Goal: Task Accomplishment & Management: Manage account settings

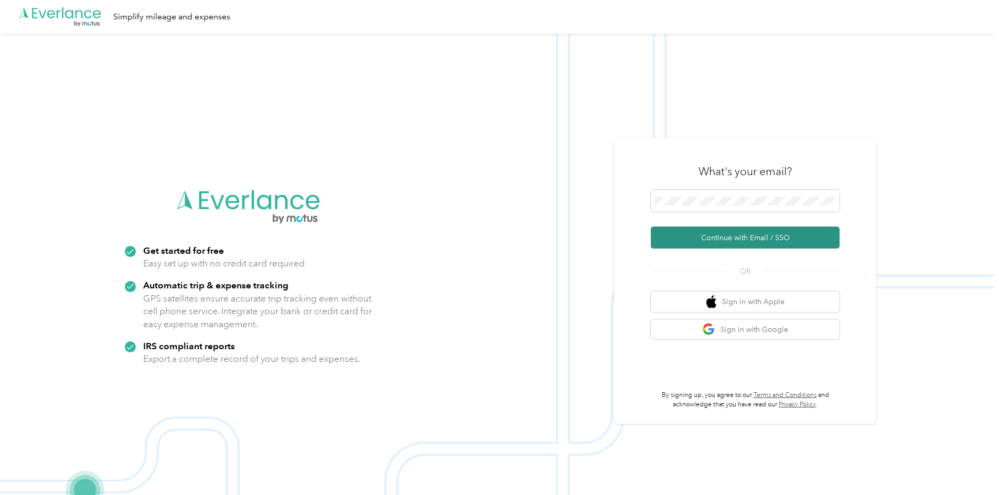
click at [748, 240] on button "Continue with Email / SSO" at bounding box center [745, 237] width 189 height 22
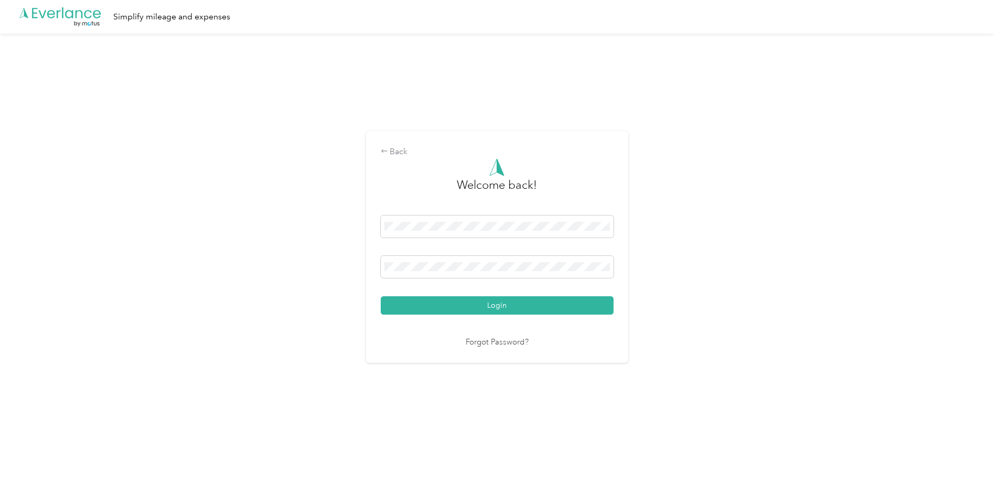
click at [497, 304] on button "Login" at bounding box center [497, 305] width 233 height 18
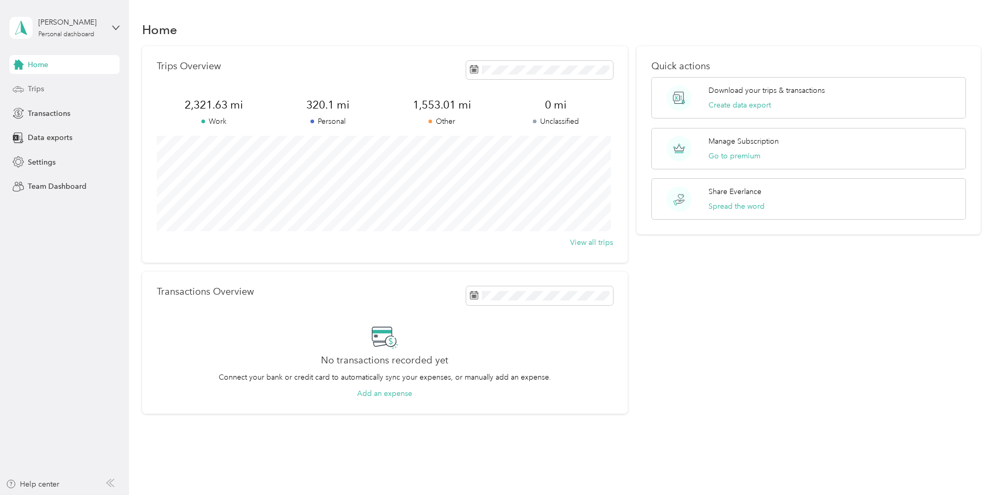
click at [36, 89] on span "Trips" at bounding box center [36, 88] width 16 height 11
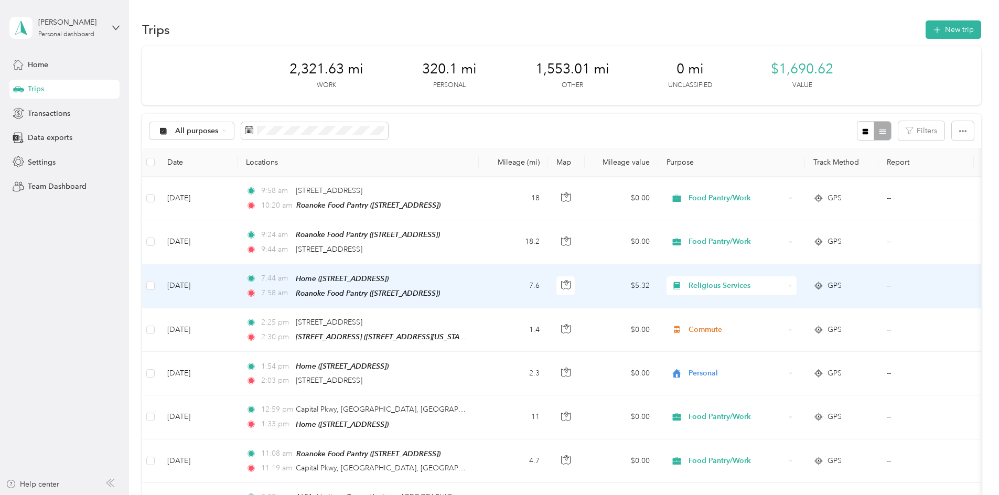
click at [791, 285] on icon at bounding box center [790, 286] width 3 height 2
click at [736, 380] on li "Food Pantry/Work" at bounding box center [731, 377] width 130 height 18
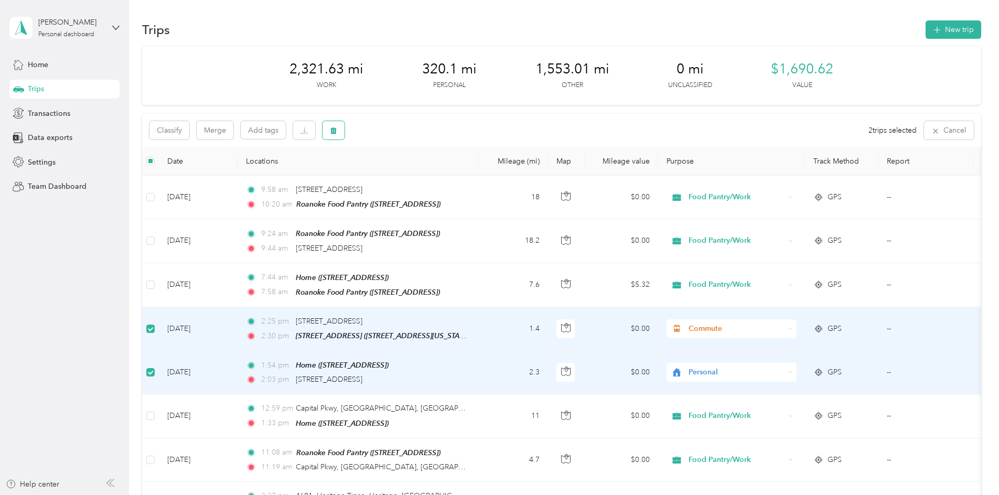
click at [331, 127] on icon "button" at bounding box center [333, 130] width 7 height 7
click at [415, 177] on button "Yes" at bounding box center [411, 174] width 20 height 17
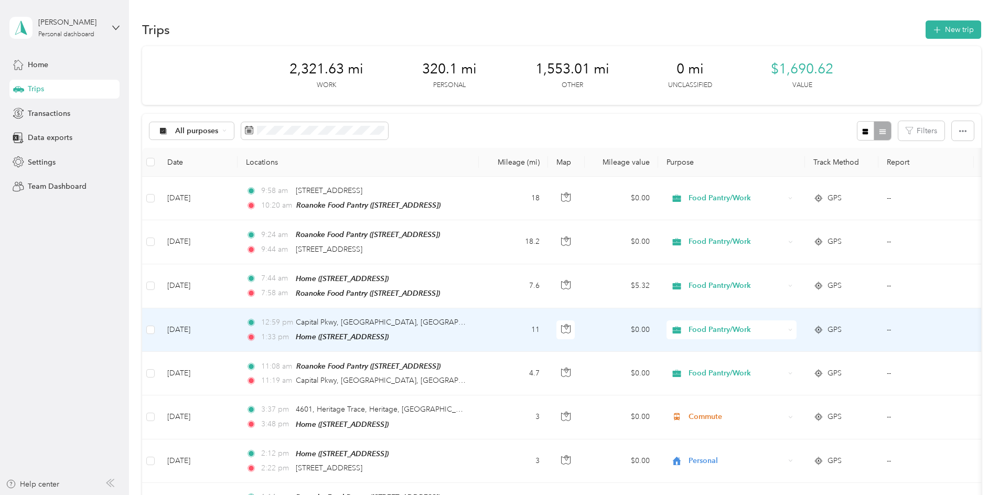
scroll to position [52, 0]
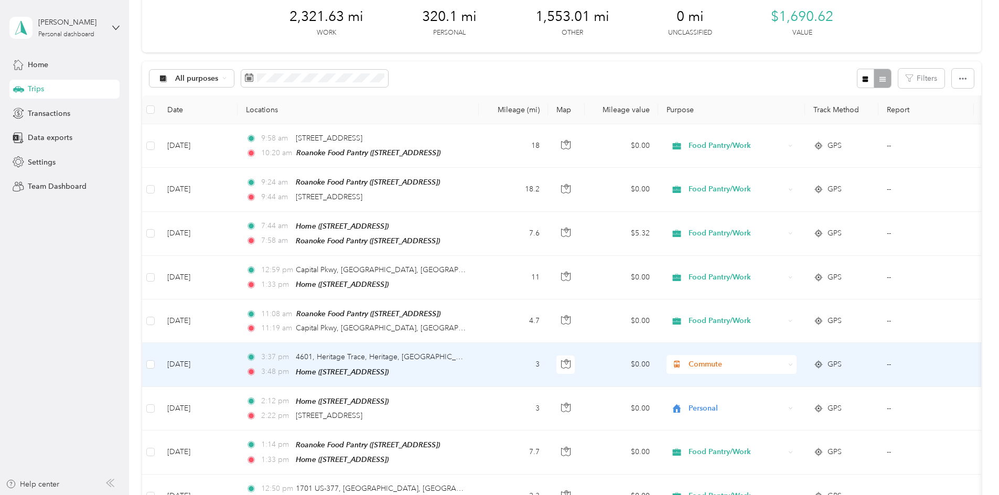
click at [792, 362] on icon at bounding box center [790, 364] width 5 height 5
click at [719, 344] on li "Medical" at bounding box center [731, 337] width 130 height 18
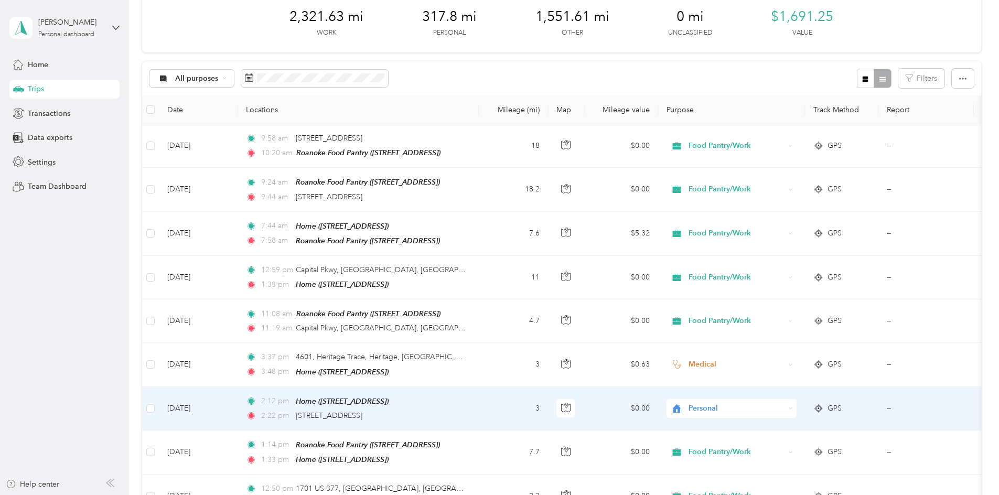
click at [791, 406] on icon at bounding box center [790, 408] width 5 height 5
click at [711, 387] on li "Medical" at bounding box center [731, 384] width 130 height 18
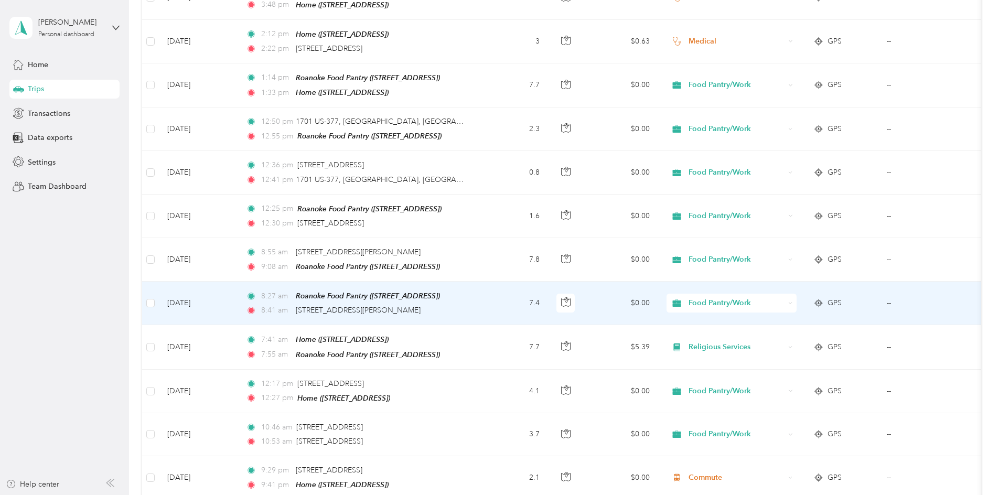
scroll to position [367, 0]
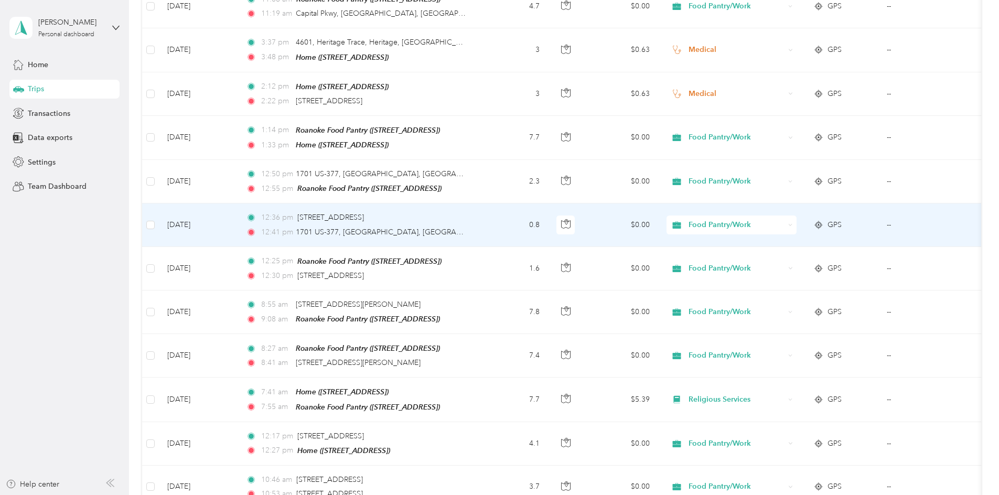
click at [587, 215] on td "$0.00" at bounding box center [620, 224] width 73 height 43
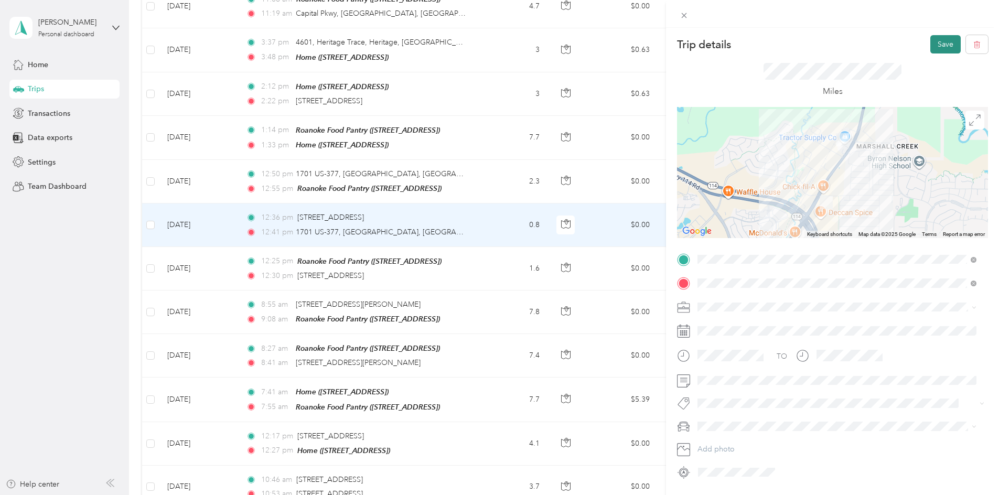
click at [932, 40] on button "Save" at bounding box center [945, 44] width 30 height 18
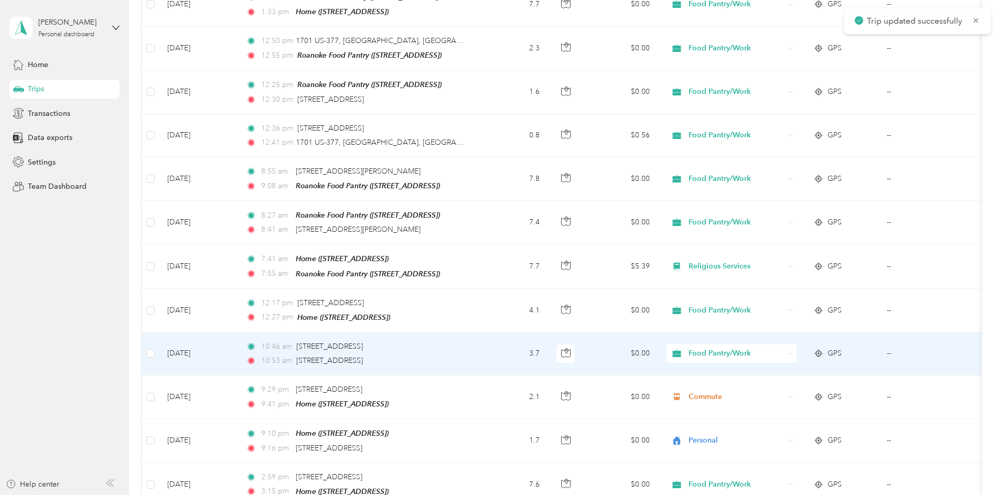
scroll to position [524, 0]
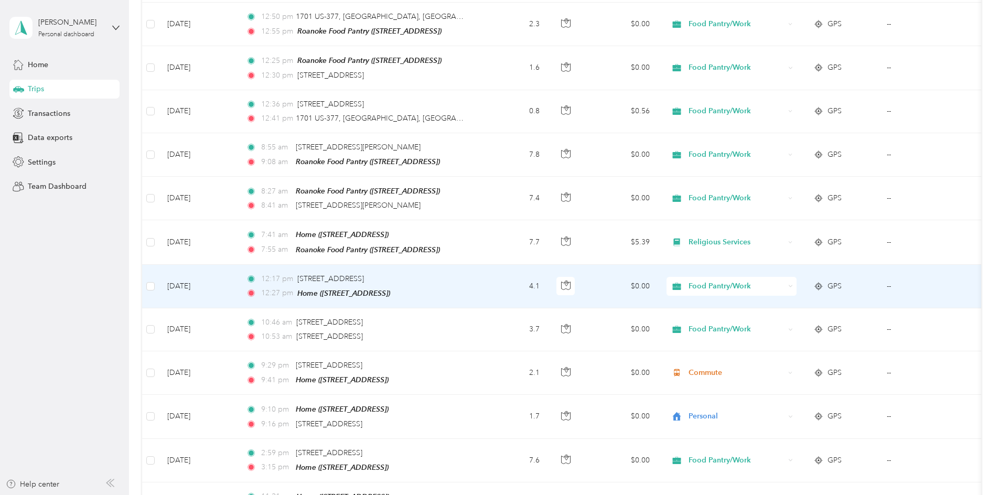
click at [508, 282] on td "4.1" at bounding box center [513, 287] width 69 height 44
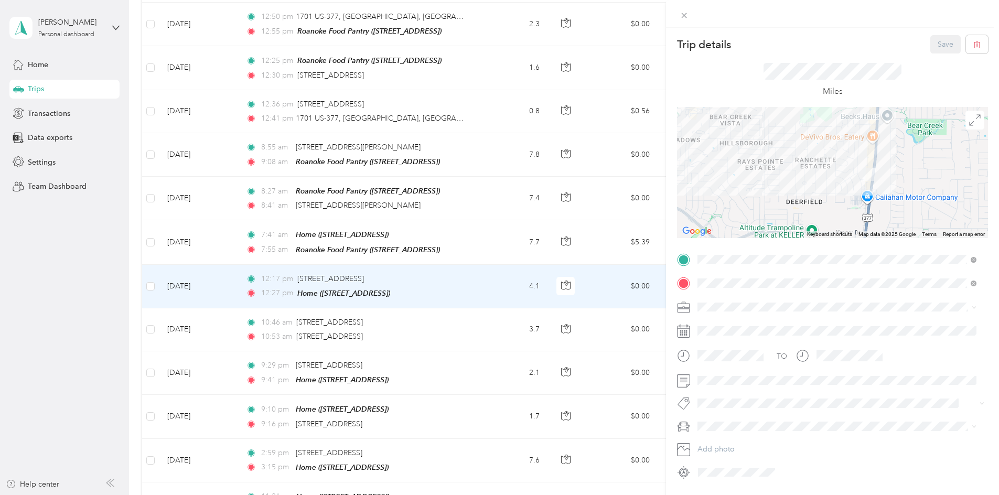
drag, startPoint x: 857, startPoint y: 185, endPoint x: 803, endPoint y: 188, distance: 54.6
click at [803, 188] on div at bounding box center [832, 172] width 311 height 131
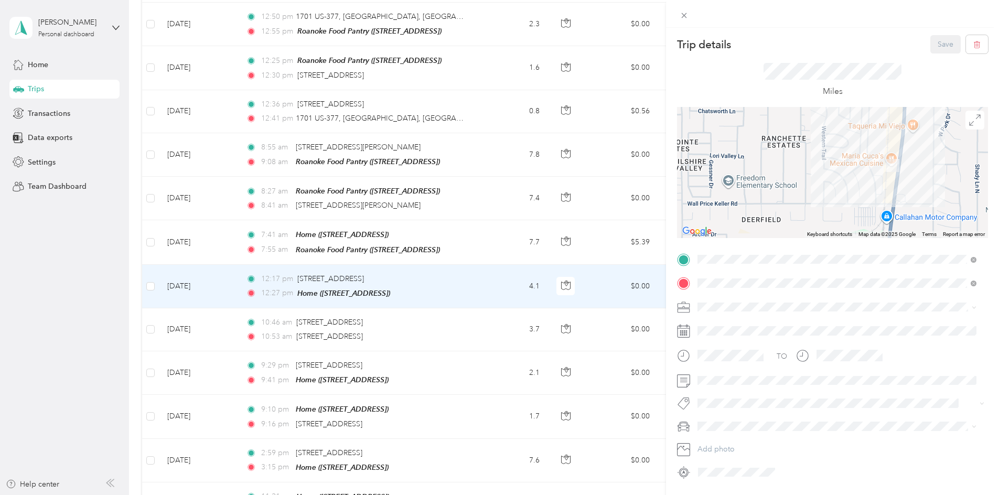
drag, startPoint x: 873, startPoint y: 199, endPoint x: 848, endPoint y: 205, distance: 25.9
click at [848, 205] on div at bounding box center [832, 172] width 311 height 131
click at [729, 361] on div "Religious Services" at bounding box center [837, 356] width 272 height 11
click at [935, 43] on button "Save" at bounding box center [945, 44] width 30 height 18
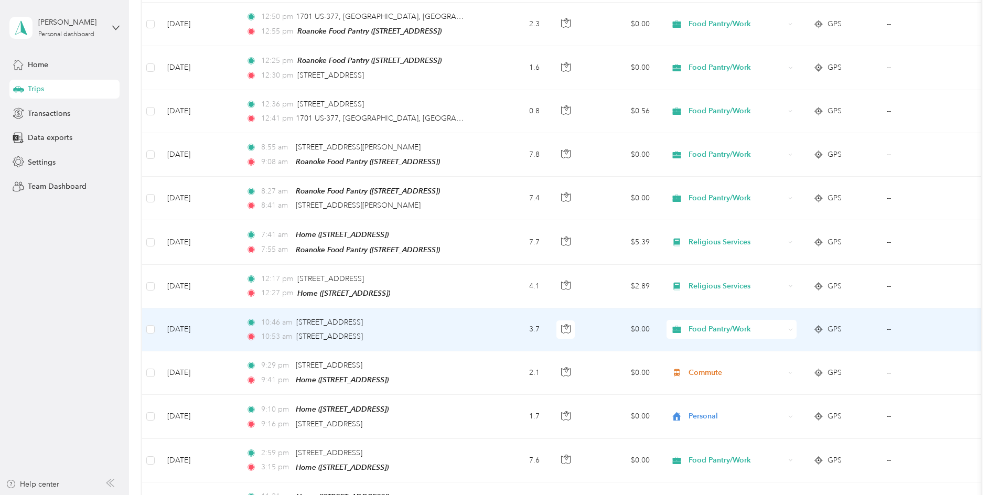
click at [788, 320] on div "Food Pantry/Work" at bounding box center [731, 329] width 130 height 19
click at [748, 371] on span "Religious Services" at bounding box center [740, 371] width 97 height 11
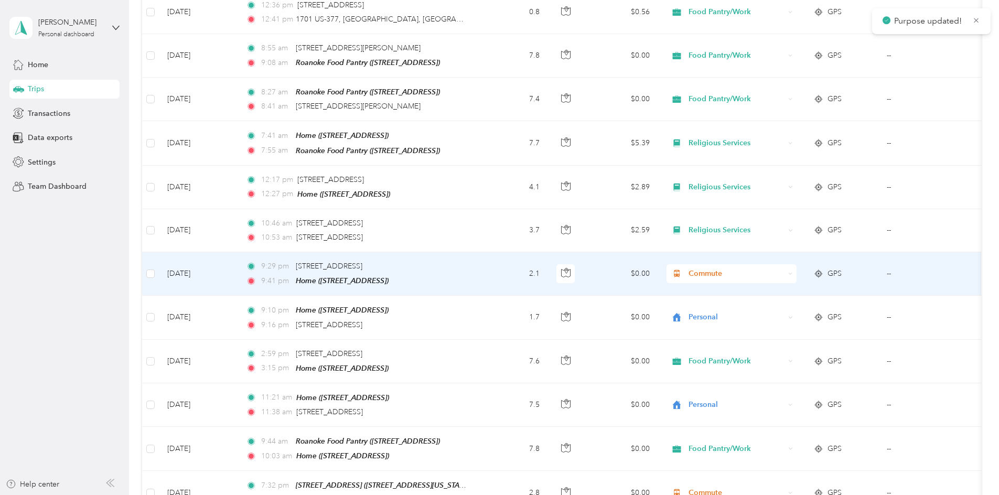
scroll to position [629, 0]
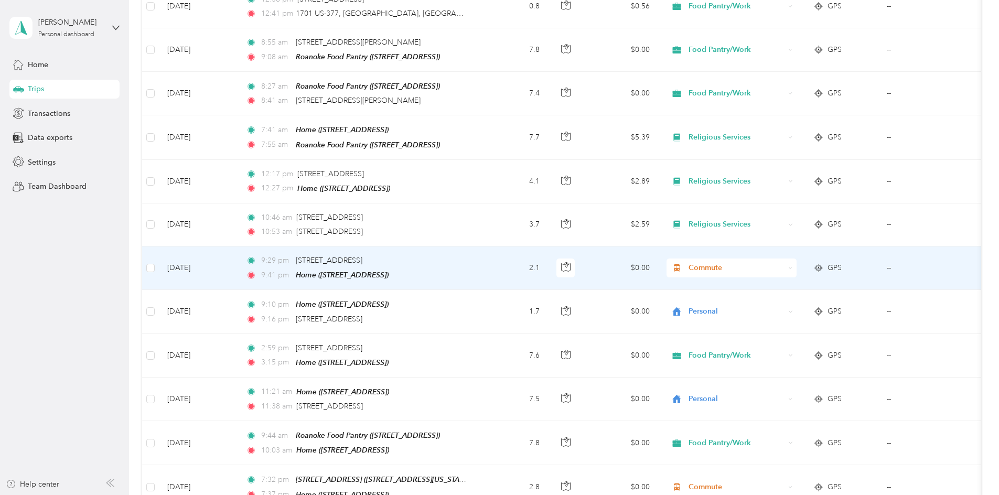
click at [496, 258] on td "2.1" at bounding box center [513, 268] width 69 height 44
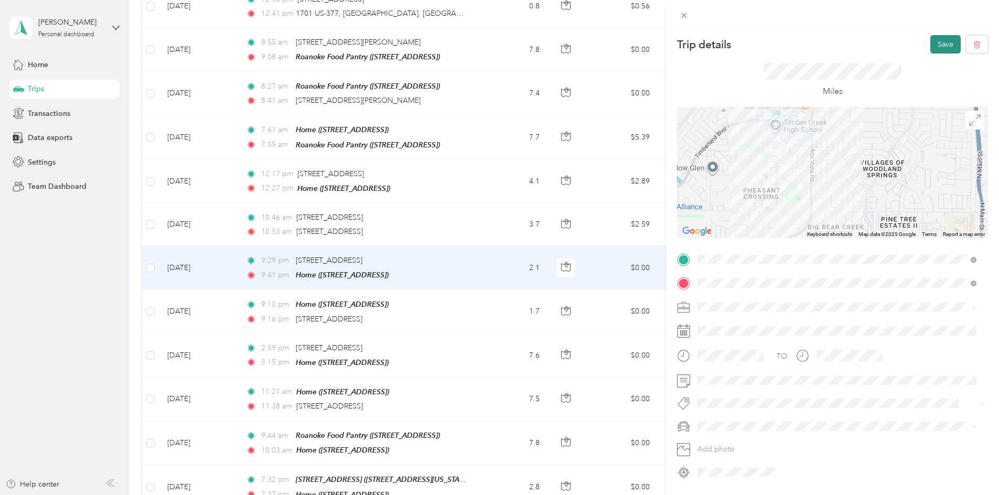
click at [939, 43] on button "Save" at bounding box center [945, 44] width 30 height 18
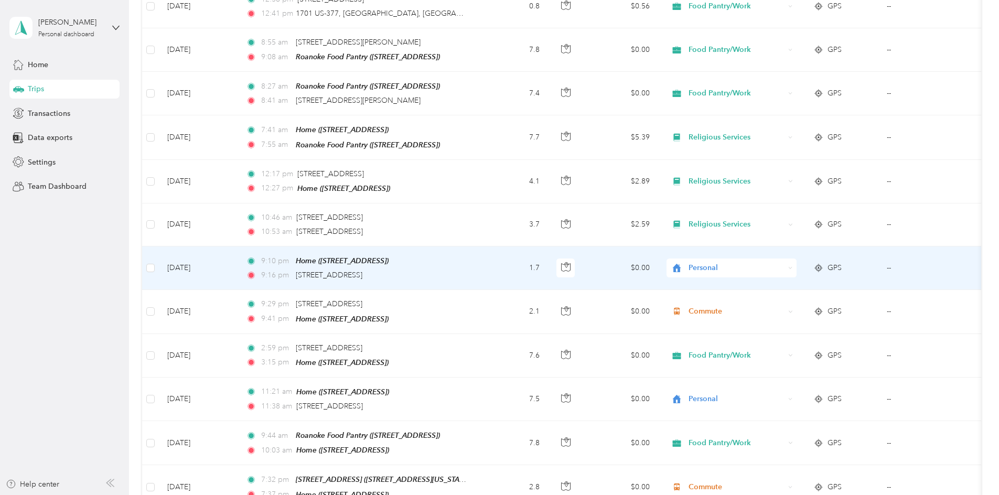
click at [789, 267] on icon at bounding box center [790, 268] width 3 height 2
click at [753, 312] on span "Religious Services" at bounding box center [740, 310] width 97 height 11
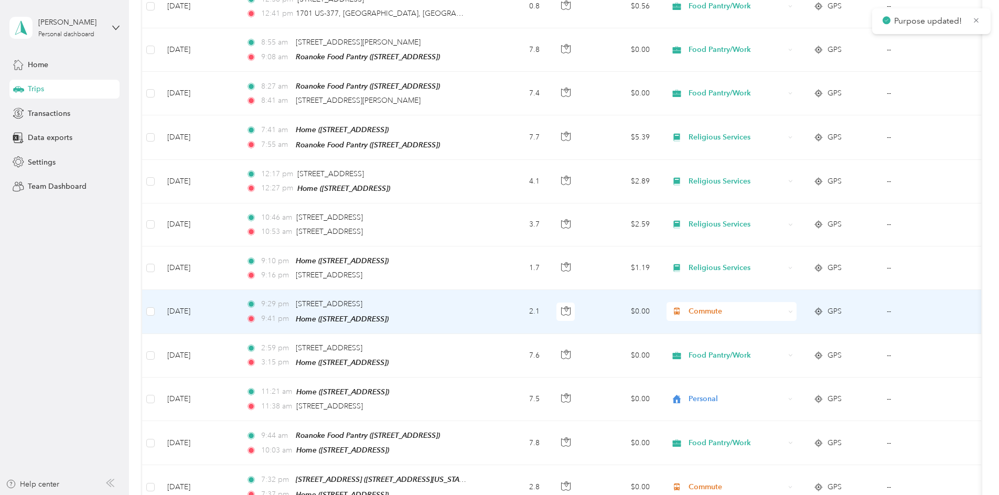
click at [792, 309] on icon at bounding box center [790, 311] width 5 height 5
click at [750, 353] on span "Religious Services" at bounding box center [740, 358] width 97 height 11
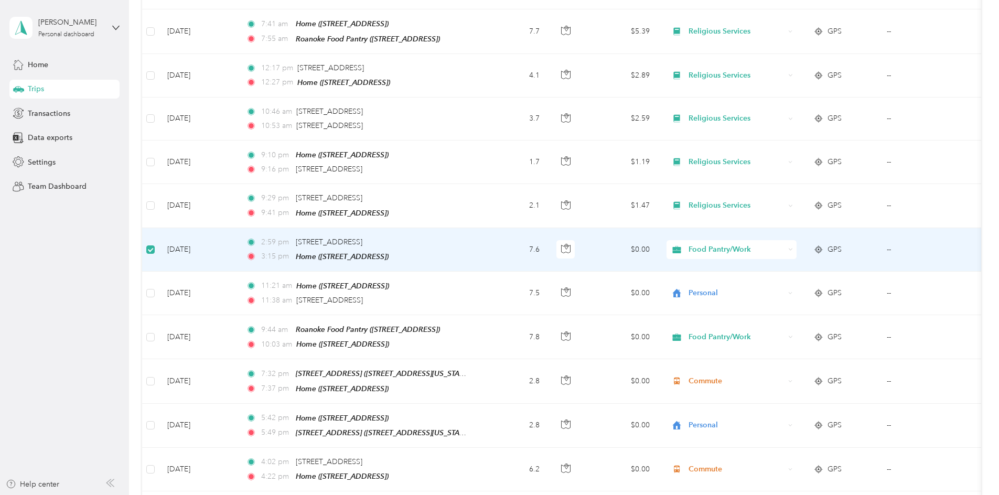
scroll to position [733, 0]
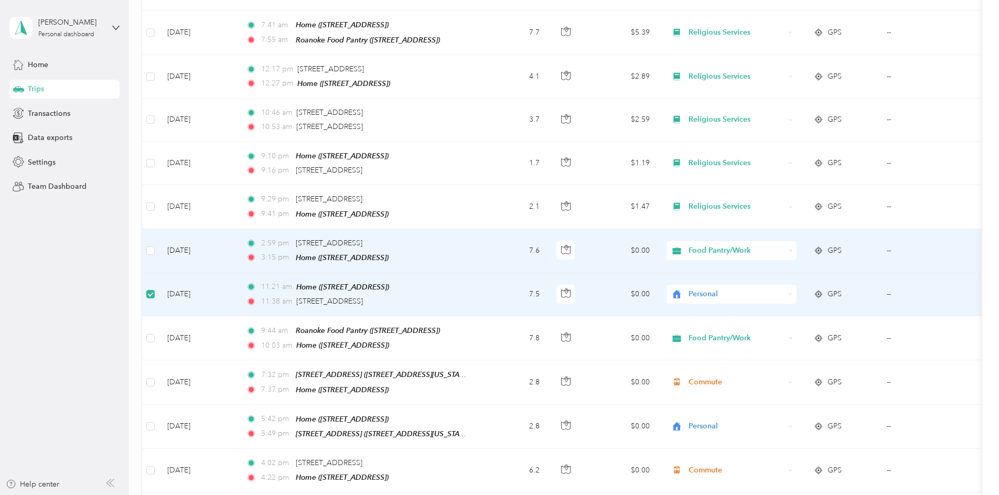
click at [789, 250] on icon at bounding box center [790, 251] width 3 height 2
click at [712, 297] on li "Religious Services" at bounding box center [731, 296] width 130 height 18
click at [601, 242] on td "$5.32" at bounding box center [620, 251] width 73 height 44
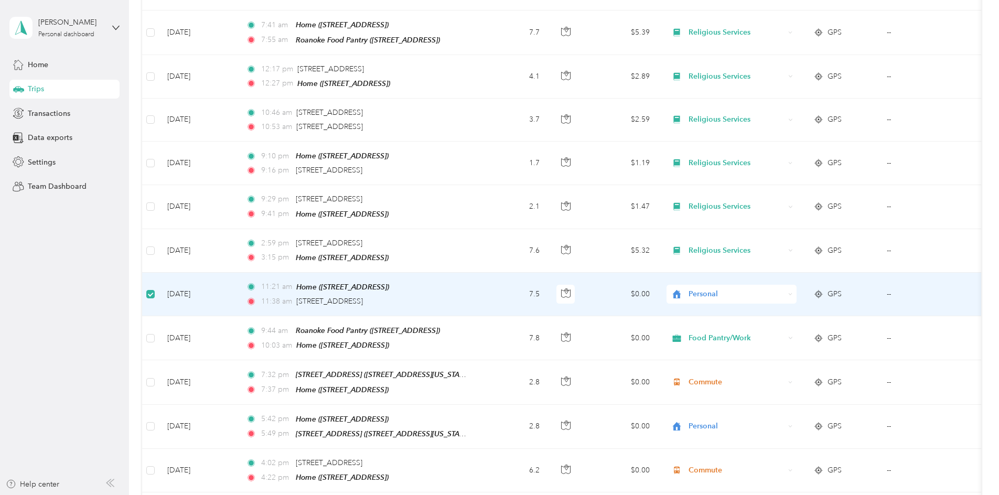
click at [789, 292] on icon at bounding box center [790, 294] width 5 height 5
click at [743, 338] on span "Religious Services" at bounding box center [740, 339] width 97 height 11
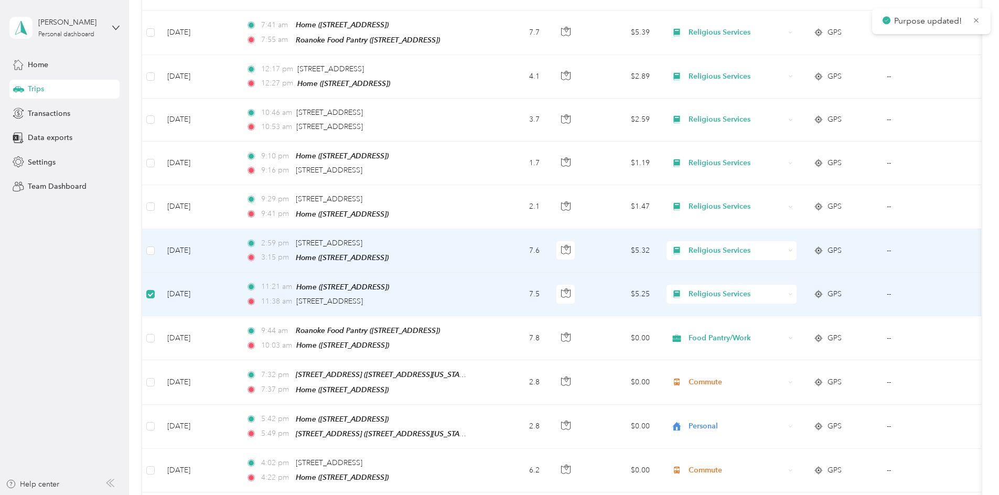
click at [602, 245] on td "$5.32" at bounding box center [620, 251] width 73 height 44
click at [925, 242] on td "--" at bounding box center [925, 251] width 95 height 44
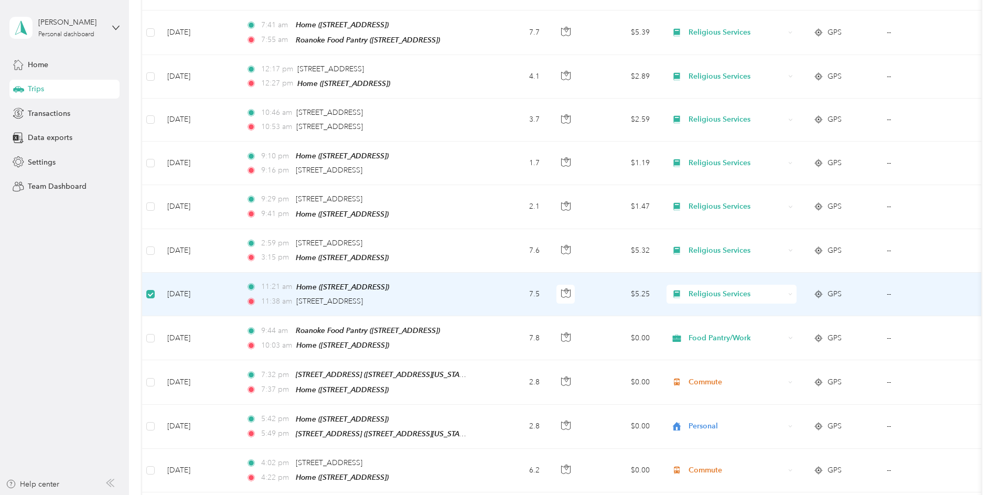
click at [597, 285] on td "$5.25" at bounding box center [620, 295] width 73 height 44
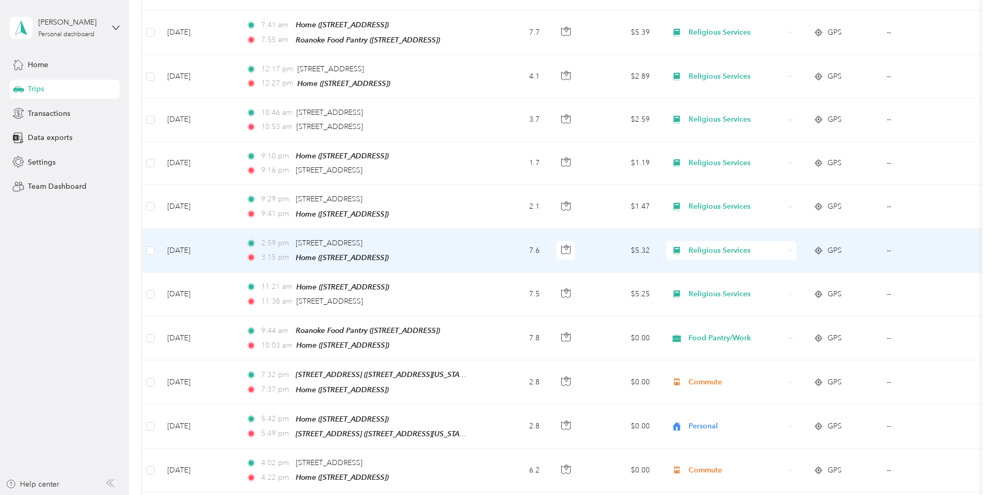
click at [604, 233] on td "$5.32" at bounding box center [620, 251] width 73 height 44
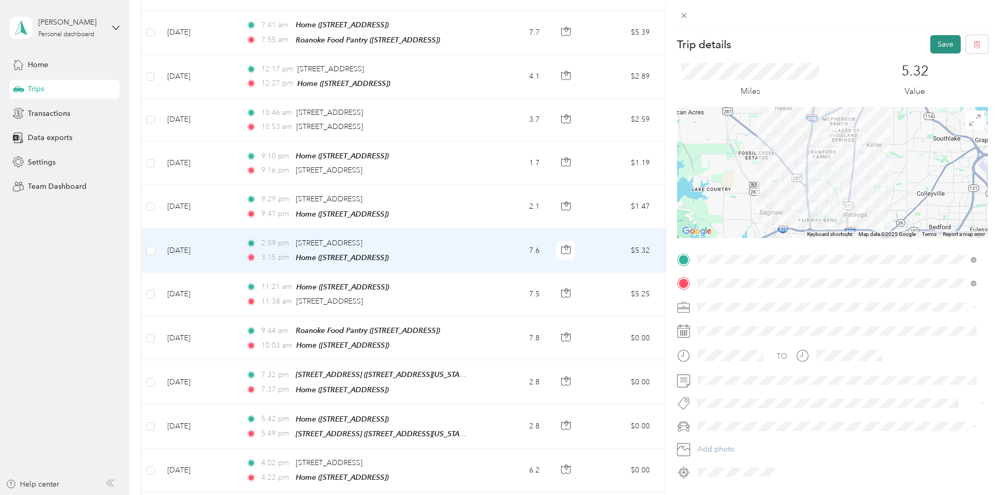
click at [937, 46] on button "Save" at bounding box center [945, 44] width 30 height 18
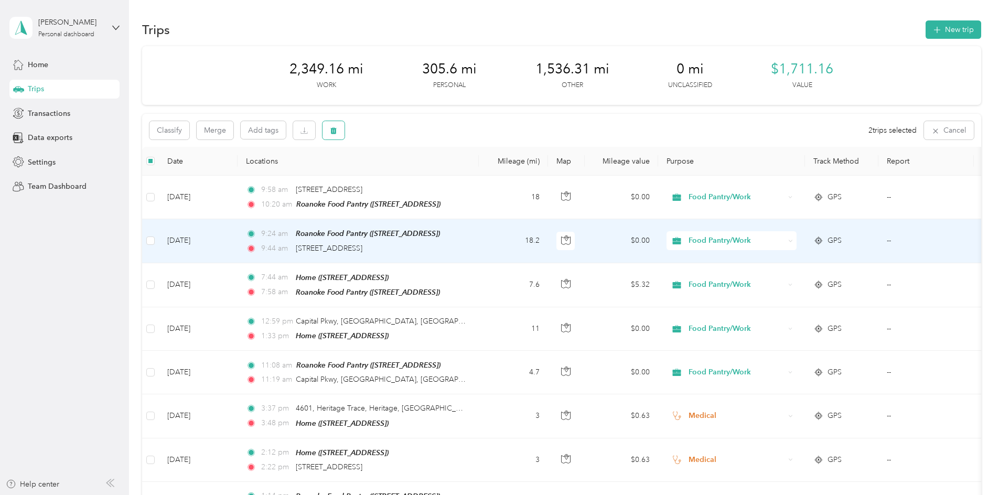
click at [335, 131] on icon "button" at bounding box center [333, 130] width 6 height 7
click at [408, 175] on button "Yes" at bounding box center [411, 174] width 20 height 17
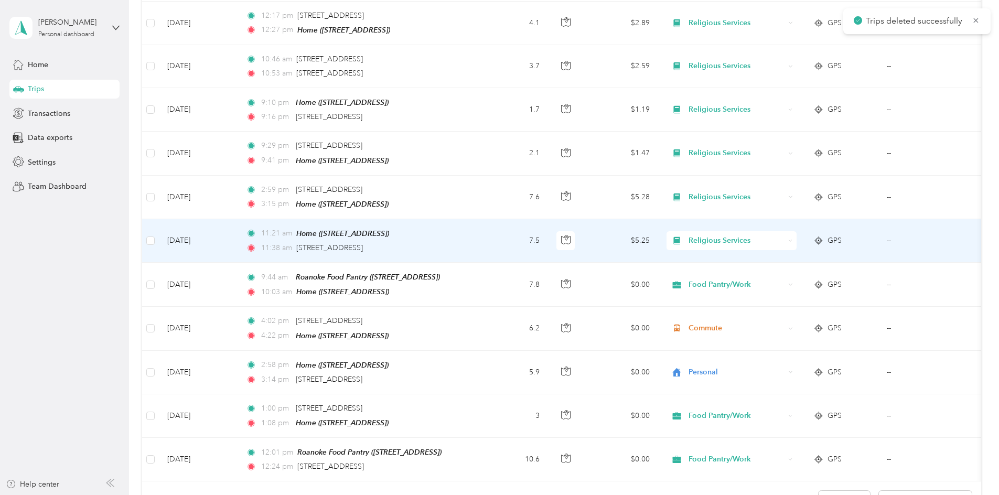
scroll to position [945, 0]
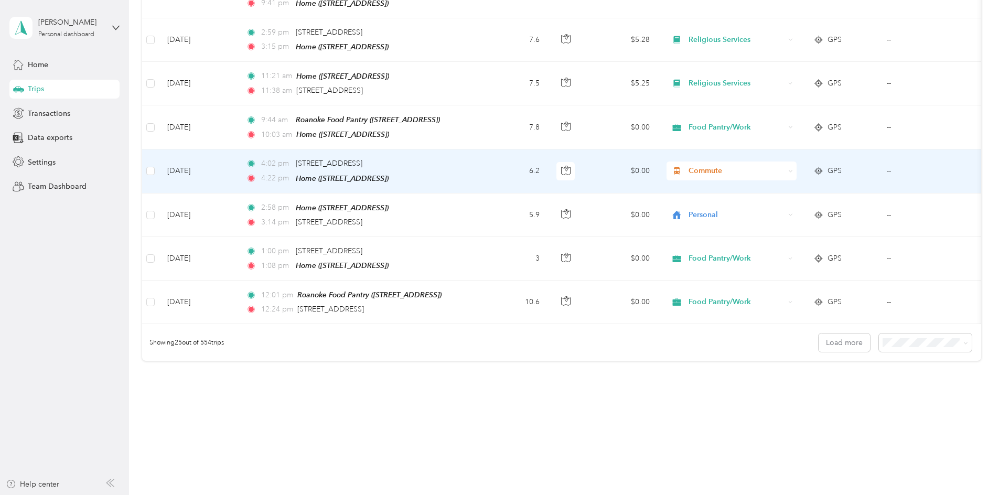
click at [592, 159] on td "$0.00" at bounding box center [620, 171] width 73 height 44
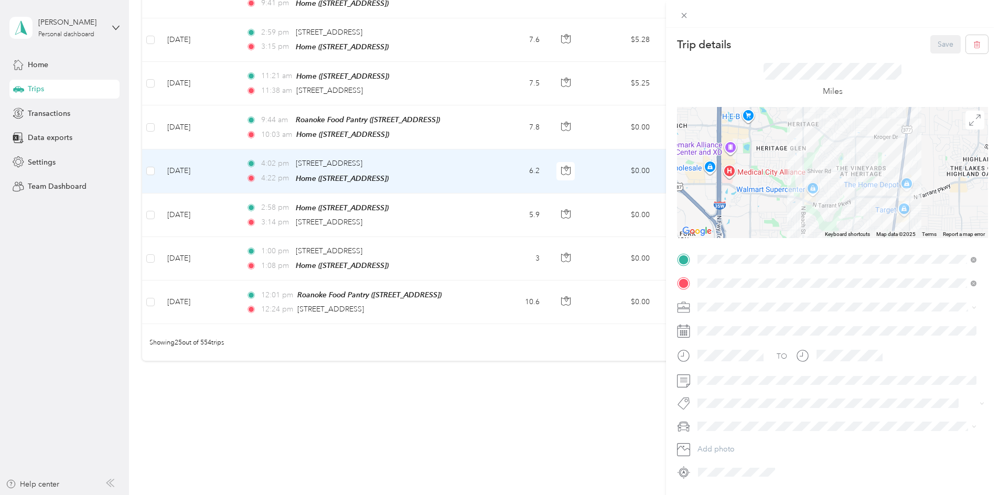
drag, startPoint x: 879, startPoint y: 193, endPoint x: 825, endPoint y: 162, distance: 61.8
click at [825, 162] on div at bounding box center [832, 172] width 311 height 131
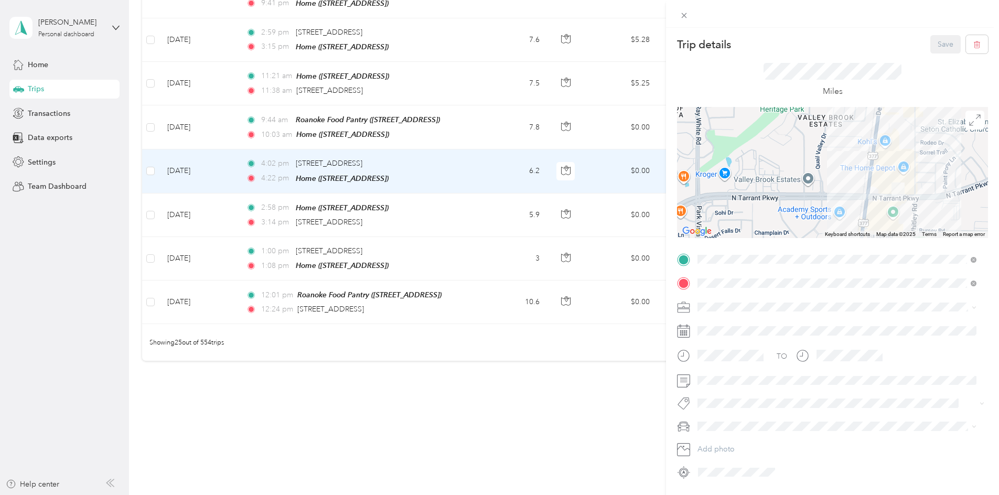
drag, startPoint x: 907, startPoint y: 190, endPoint x: 777, endPoint y: 171, distance: 130.9
click at [777, 171] on div at bounding box center [832, 172] width 311 height 131
click at [683, 14] on icon at bounding box center [683, 15] width 5 height 5
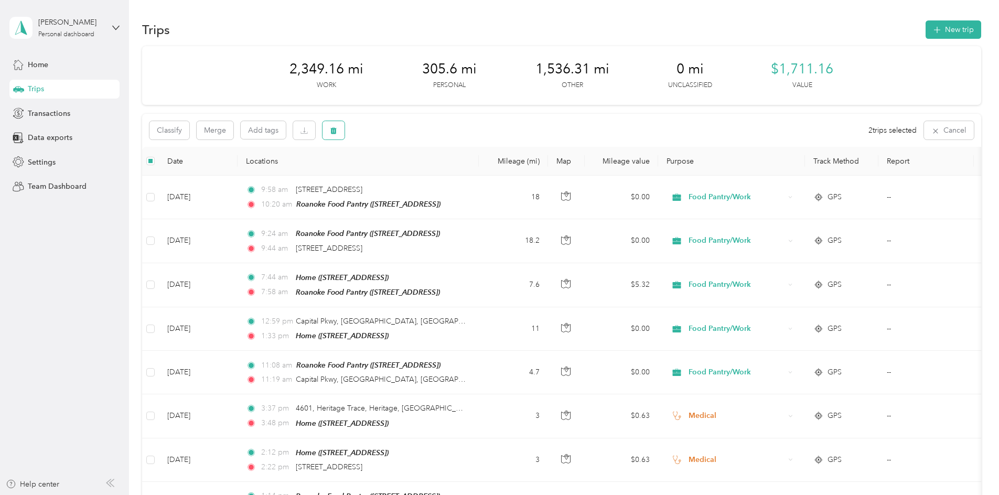
click at [331, 131] on icon "button" at bounding box center [333, 130] width 6 height 7
click at [408, 176] on button "Yes" at bounding box center [411, 174] width 20 height 17
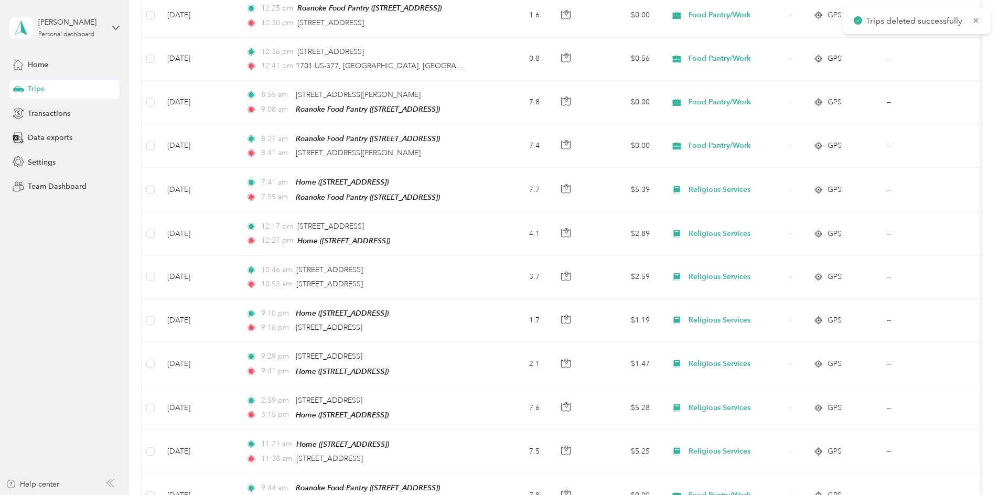
scroll to position [944, 0]
